Goal: Transaction & Acquisition: Book appointment/travel/reservation

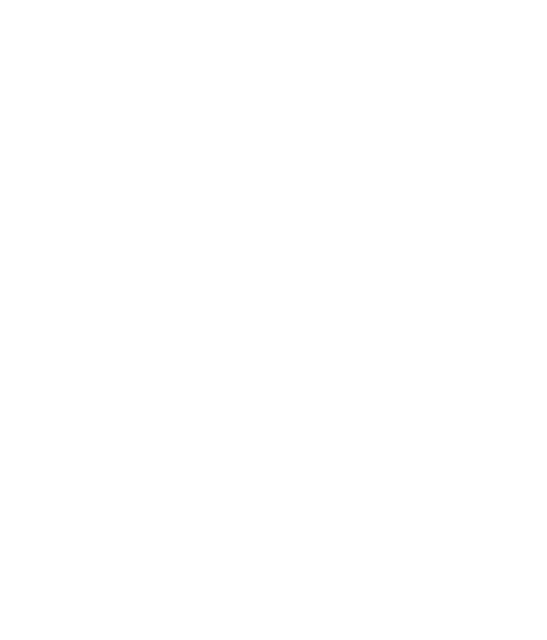
click at [491, 35] on img at bounding box center [513, 31] width 68 height 34
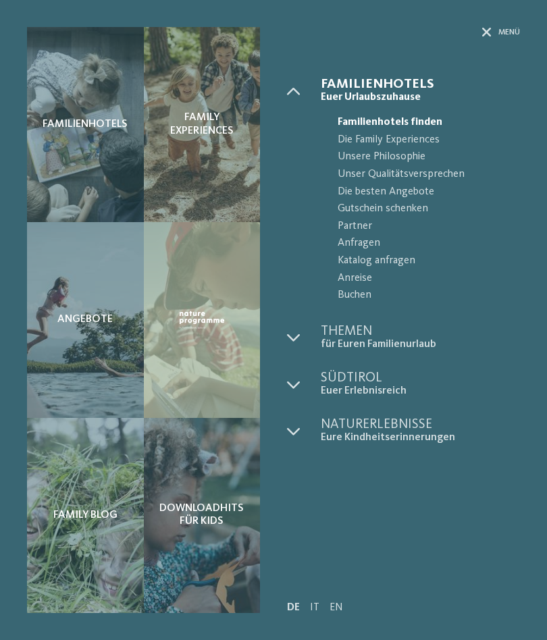
click at [383, 192] on span "Die besten Angebote" at bounding box center [429, 193] width 182 height 18
click at [389, 193] on span "Die besten Angebote" at bounding box center [429, 193] width 182 height 18
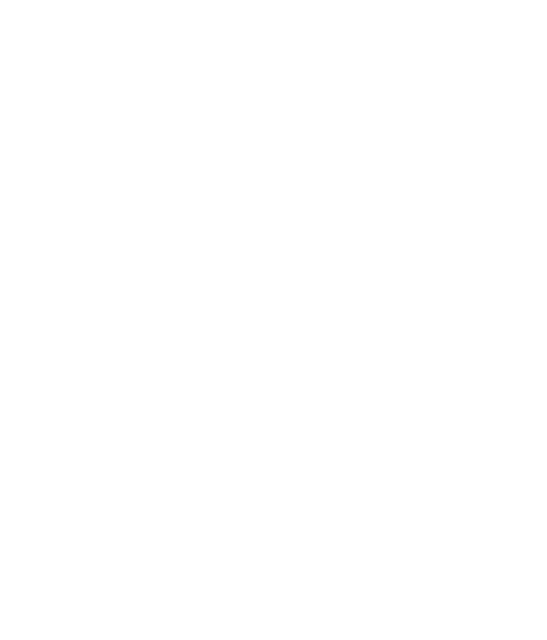
click at [532, 180] on icon at bounding box center [520, 192] width 29 height 24
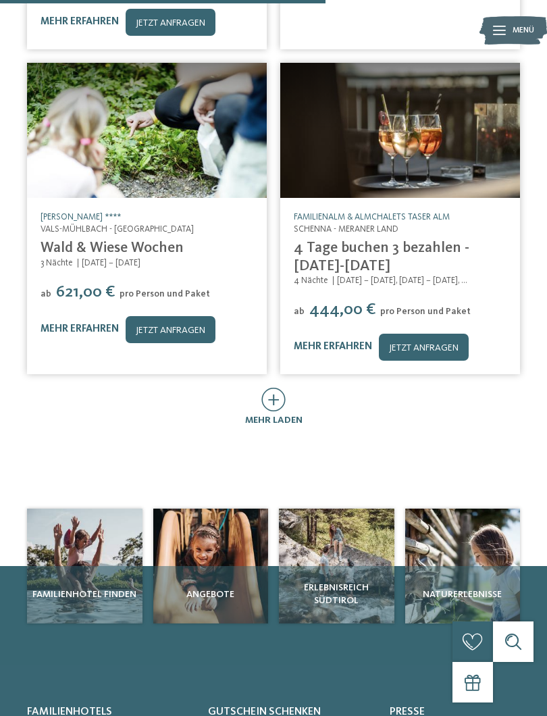
scroll to position [915, 0]
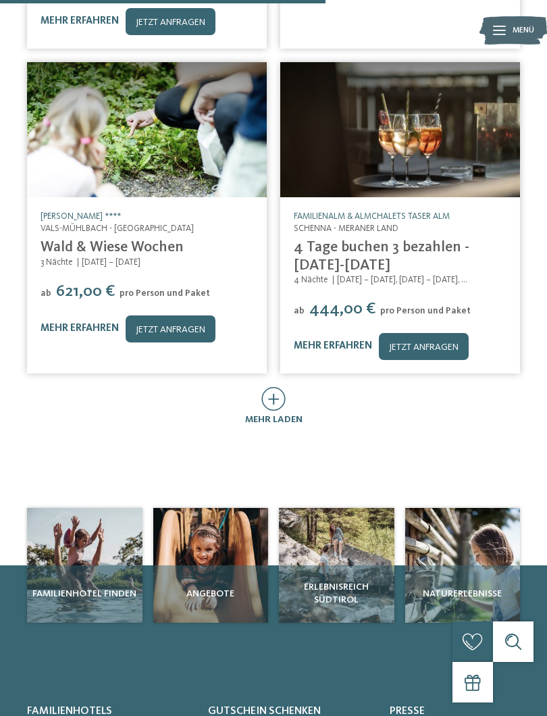
click at [224, 587] on span "Angebote" at bounding box center [211, 594] width 109 height 14
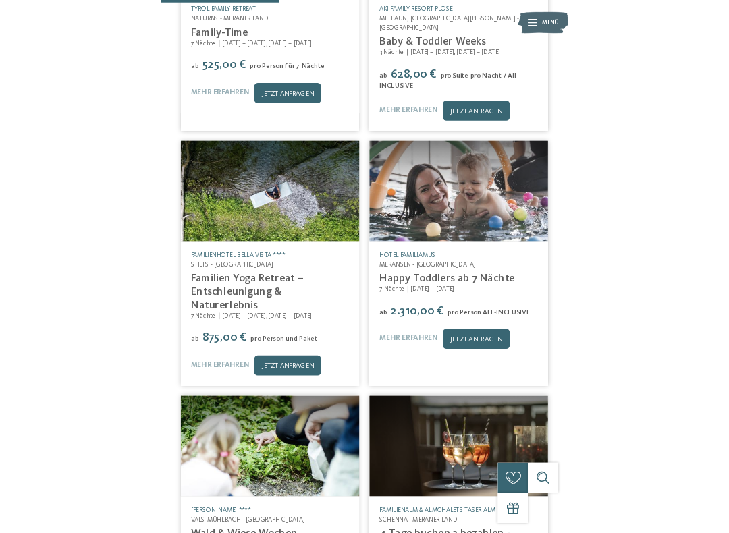
scroll to position [446, 0]
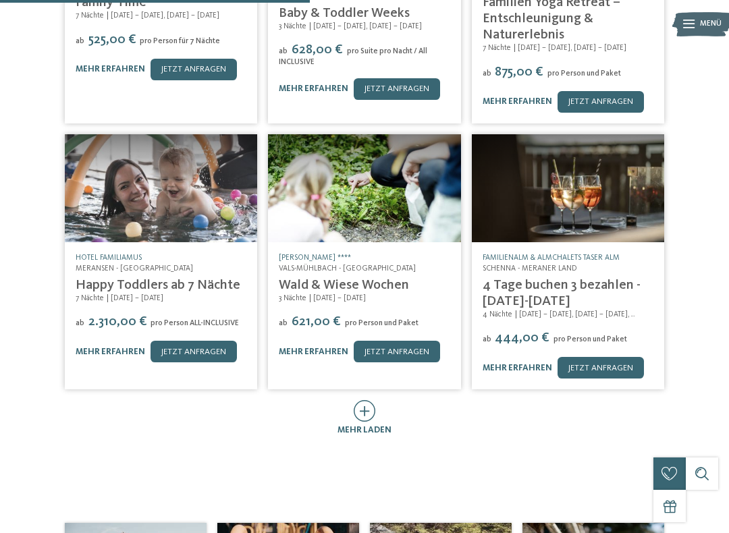
click at [494, 462] on main "Das Angebot, von dem ihr schon lange geträumt habt Exklusiv für euch: unsere be…" at bounding box center [364, 76] width 729 height 894
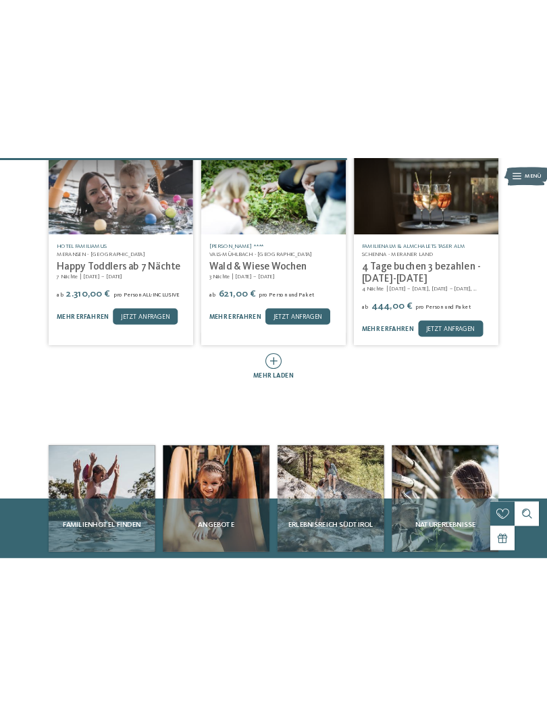
scroll to position [587, 0]
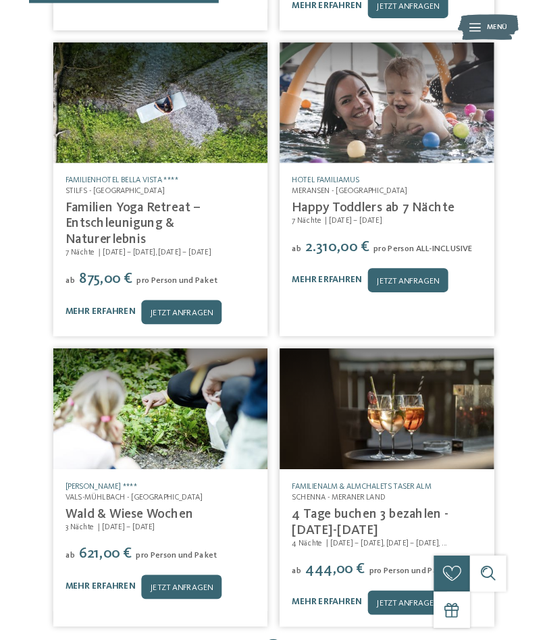
scroll to position [625, 0]
